Goal: Transaction & Acquisition: Purchase product/service

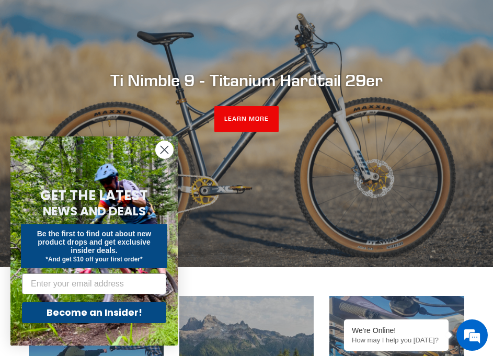
click at [163, 153] on circle "Close dialog" at bounding box center [164, 149] width 17 height 17
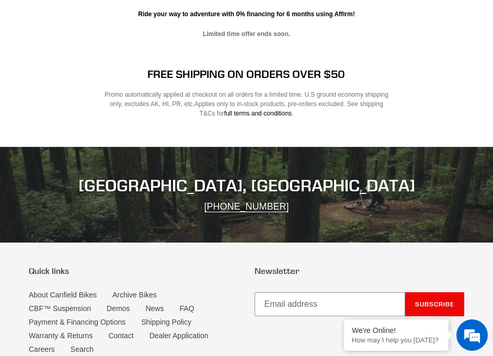
scroll to position [1828, 0]
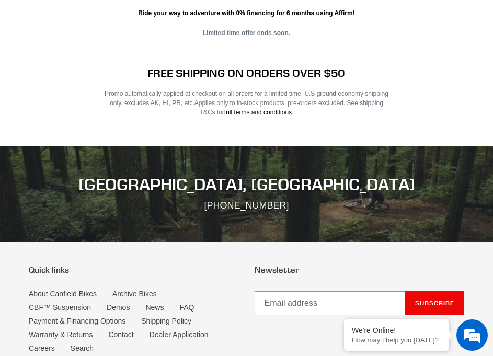
click at [104, 66] on div "FREE SHIPPING ON ORDERS OVER $50 Promo automatically applied at checkout on all…" at bounding box center [238, 91] width 300 height 51
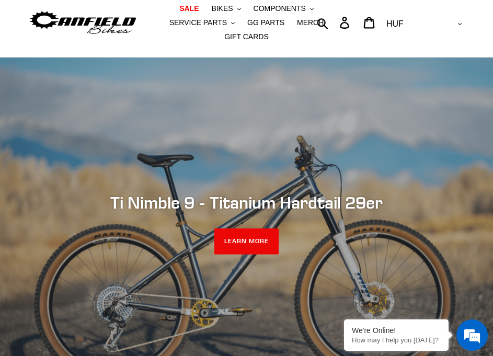
scroll to position [0, 0]
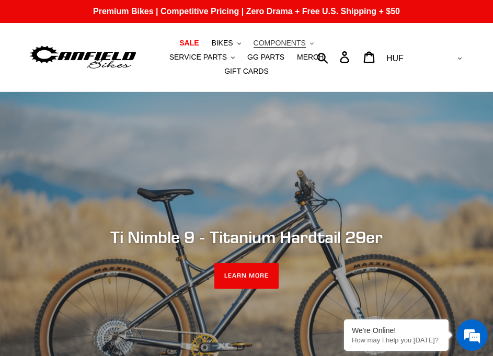
click at [261, 43] on span "COMPONENTS" at bounding box center [279, 43] width 52 height 9
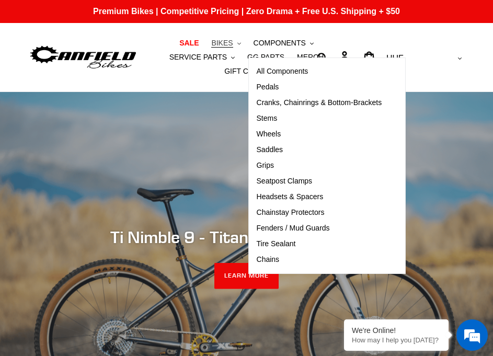
click at [211, 43] on span "BIKES" at bounding box center [221, 43] width 21 height 9
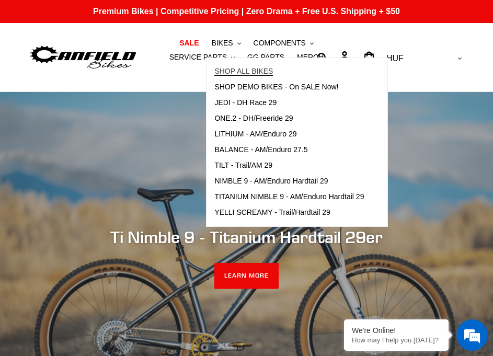
click at [214, 75] on span "SHOP ALL BIKES" at bounding box center [243, 71] width 58 height 9
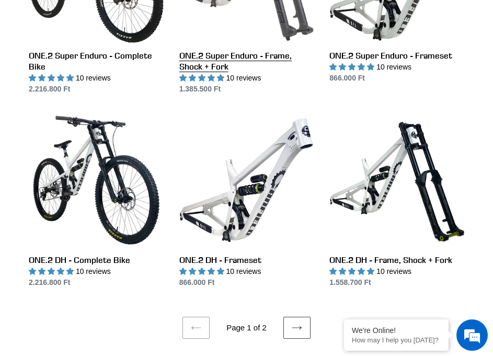
scroll to position [1619, 0]
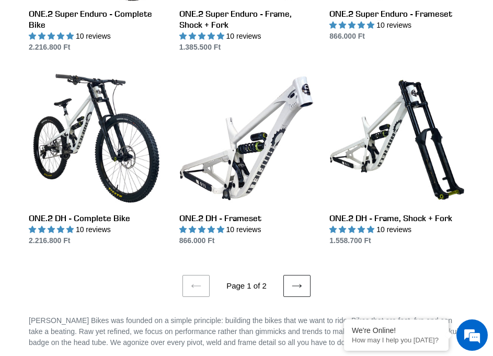
click at [286, 275] on link "Next page" at bounding box center [296, 286] width 27 height 22
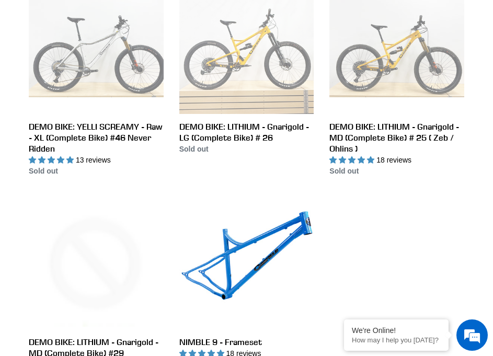
scroll to position [1567, 0]
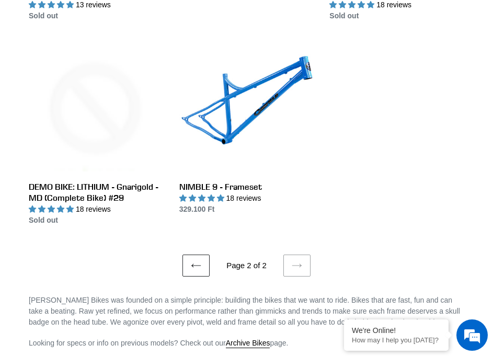
click at [186, 254] on link "Previous page" at bounding box center [195, 265] width 27 height 22
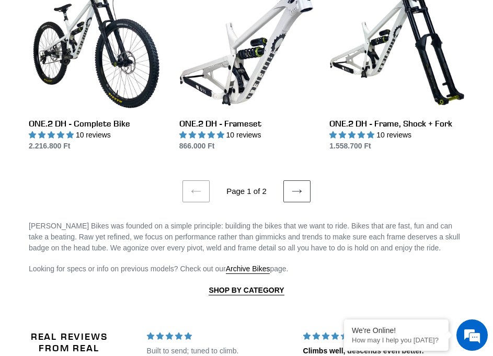
scroll to position [1724, 0]
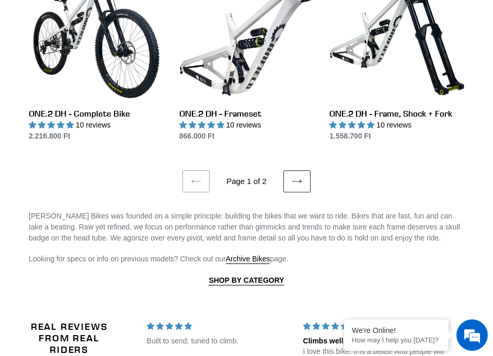
click at [296, 176] on icon at bounding box center [296, 181] width 10 height 10
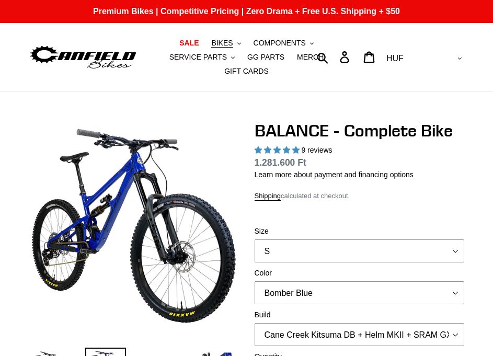
select select "highest-rating"
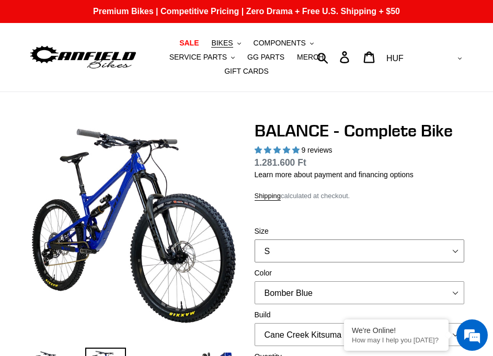
click at [278, 239] on select "S M L XL" at bounding box center [359, 250] width 210 height 23
select select "L"
click at [254, 239] on select "S M L XL" at bounding box center [359, 250] width 210 height 23
click at [310, 285] on select "Bomber Blue Goat's Blood Stealth Black" at bounding box center [359, 292] width 210 height 23
click at [254, 281] on select "Bomber Blue Goat's Blood Stealth Black" at bounding box center [359, 292] width 210 height 23
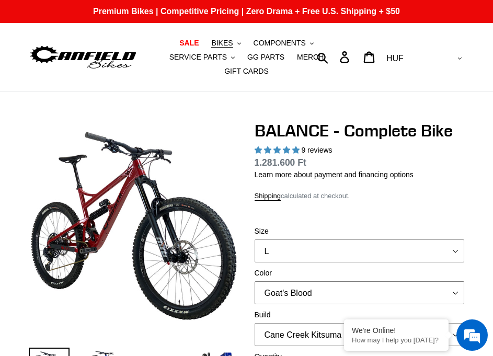
drag, startPoint x: 307, startPoint y: 277, endPoint x: 310, endPoint y: 283, distance: 6.3
click at [308, 281] on select "Bomber Blue Goat's Blood Stealth Black" at bounding box center [359, 292] width 210 height 23
select select "Stealth Black"
click at [254, 281] on select "Bomber Blue Goat's Blood Stealth Black" at bounding box center [359, 292] width 210 height 23
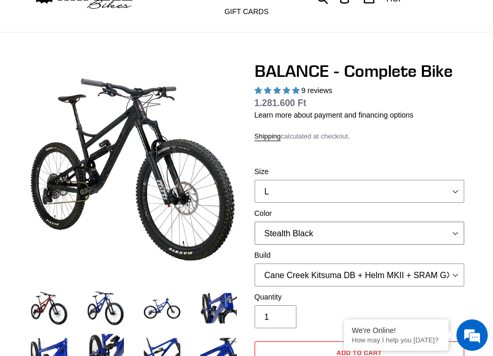
scroll to position [104, 0]
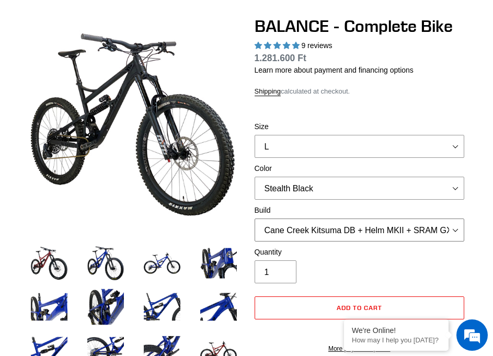
click at [344, 221] on select "Cane Creek Kitsuma DB + Helm MKII + SRAM GX Cane Creek Kitsuma DB + Helm MKII +…" at bounding box center [359, 229] width 210 height 23
click at [396, 218] on select "Cane Creek Kitsuma DB + Helm MKII + SRAM GX Cane Creek Kitsuma DB + Helm MKII +…" at bounding box center [359, 229] width 210 height 23
click at [254, 218] on select "Cane Creek Kitsuma DB + Helm MKII + SRAM GX Cane Creek Kitsuma DB + Helm MKII +…" at bounding box center [359, 229] width 210 height 23
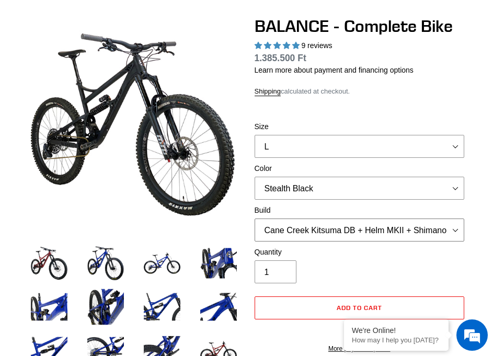
click at [411, 218] on select "Cane Creek Kitsuma DB + Helm MKII + SRAM GX Cane Creek Kitsuma DB + Helm MKII +…" at bounding box center [359, 229] width 210 height 23
click at [254, 218] on select "Cane Creek Kitsuma DB + Helm MKII + SRAM GX Cane Creek Kitsuma DB + Helm MKII +…" at bounding box center [359, 229] width 210 height 23
click at [390, 218] on select "Cane Creek Kitsuma DB + Helm MKII + SRAM GX Cane Creek Kitsuma DB + Helm MKII +…" at bounding box center [359, 229] width 210 height 23
click at [254, 218] on select "Cane Creek Kitsuma DB + Helm MKII + SRAM GX Cane Creek Kitsuma DB + Helm MKII +…" at bounding box center [359, 229] width 210 height 23
click at [365, 225] on select "Cane Creek Kitsuma DB + Helm MKII + SRAM GX Cane Creek Kitsuma DB + Helm MKII +…" at bounding box center [359, 229] width 210 height 23
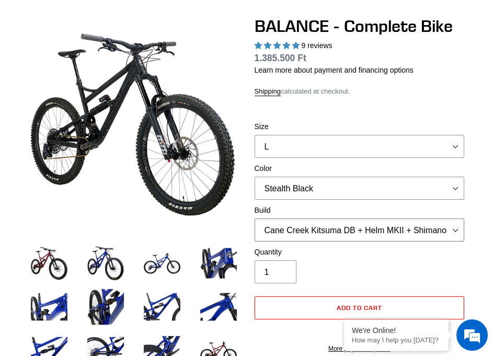
select select "RockShox Vivid ULT + Zeb ULT + Shimano XT"
click at [254, 218] on select "Cane Creek Kitsuma DB + Helm MKII + SRAM GX Cane Creek Kitsuma DB + Helm MKII +…" at bounding box center [359, 229] width 210 height 23
click at [374, 218] on select "Cane Creek Kitsuma DB + Helm MKII + SRAM GX Cane Creek Kitsuma DB + Helm MKII +…" at bounding box center [359, 229] width 210 height 23
click at [254, 218] on select "Cane Creek Kitsuma DB + Helm MKII + SRAM GX Cane Creek Kitsuma DB + Helm MKII +…" at bounding box center [359, 229] width 210 height 23
click at [314, 177] on select "Bomber Blue Goat's Blood Stealth Black" at bounding box center [359, 188] width 210 height 23
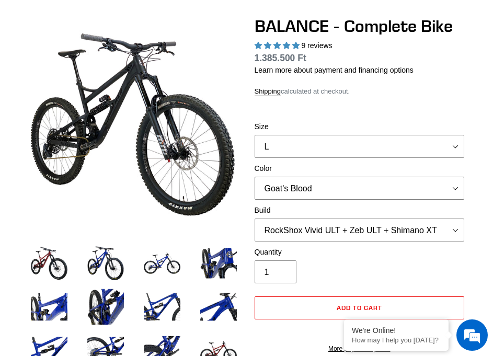
click at [254, 177] on select "Bomber Blue Goat's Blood Stealth Black" at bounding box center [359, 188] width 210 height 23
click at [301, 178] on select "Bomber Blue Goat's Blood Stealth Black" at bounding box center [359, 188] width 210 height 23
click at [254, 177] on select "Bomber Blue Goat's Blood Stealth Black" at bounding box center [359, 188] width 210 height 23
click at [300, 179] on select "Bomber Blue Goat's Blood Stealth Black" at bounding box center [359, 188] width 210 height 23
select select "Goat's Blood"
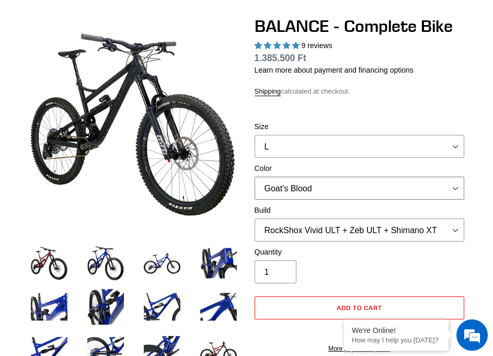
click at [254, 177] on select "Bomber Blue Goat's Blood Stealth Black" at bounding box center [359, 188] width 210 height 23
click at [298, 178] on select "Bomber Blue Goat's Blood Stealth Black" at bounding box center [359, 188] width 210 height 23
click at [104, 247] on img at bounding box center [105, 263] width 41 height 41
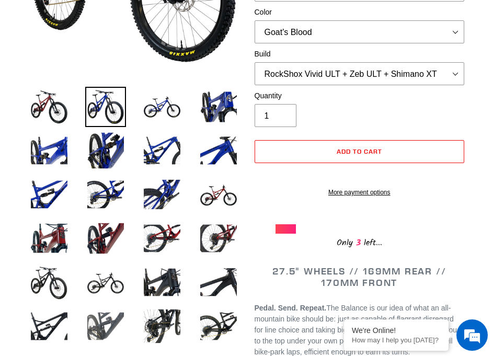
scroll to position [261, 0]
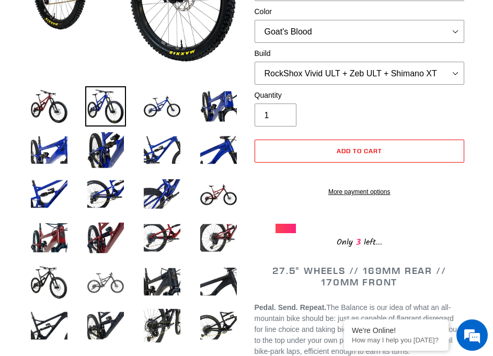
click at [99, 263] on img at bounding box center [105, 281] width 41 height 41
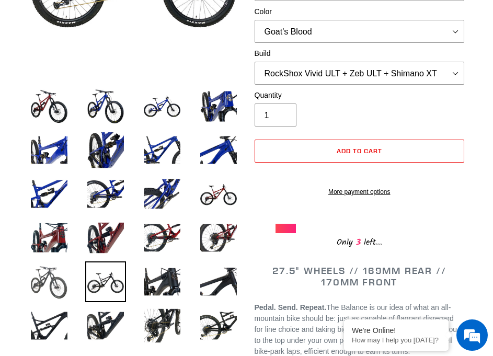
click at [56, 262] on img at bounding box center [49, 281] width 41 height 41
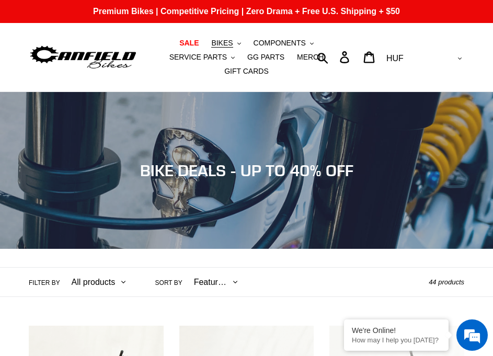
click at [180, 242] on header "Collection: BIKE DEALS - UP TO 40% OFF Filter by All products 275 29er balance …" at bounding box center [246, 194] width 493 height 205
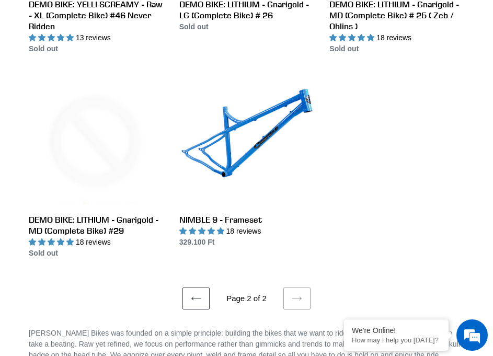
scroll to position [1567, 0]
